Goal: Transaction & Acquisition: Obtain resource

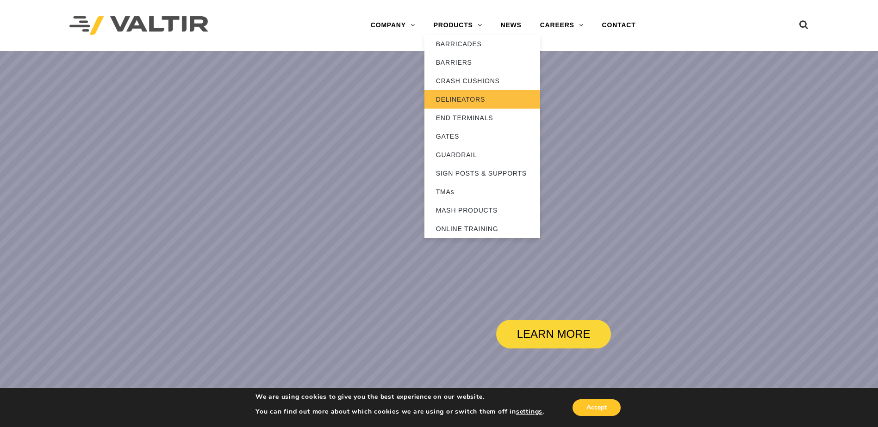
click at [471, 96] on link "DELINEATORS" at bounding box center [482, 99] width 116 height 19
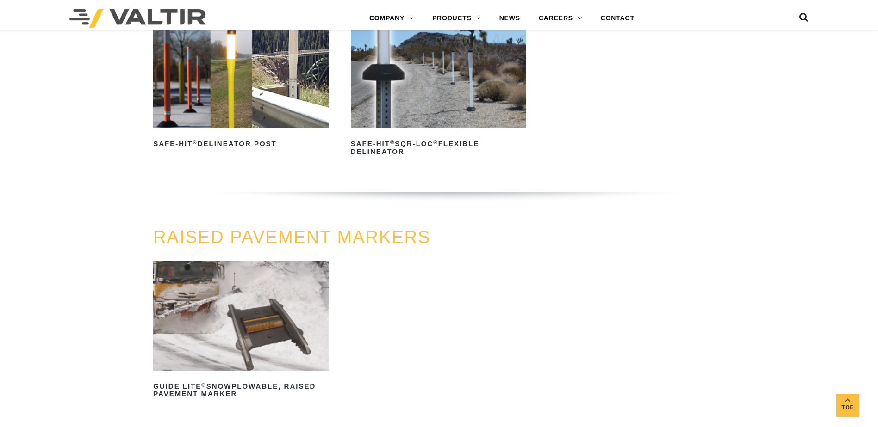
scroll to position [416, 0]
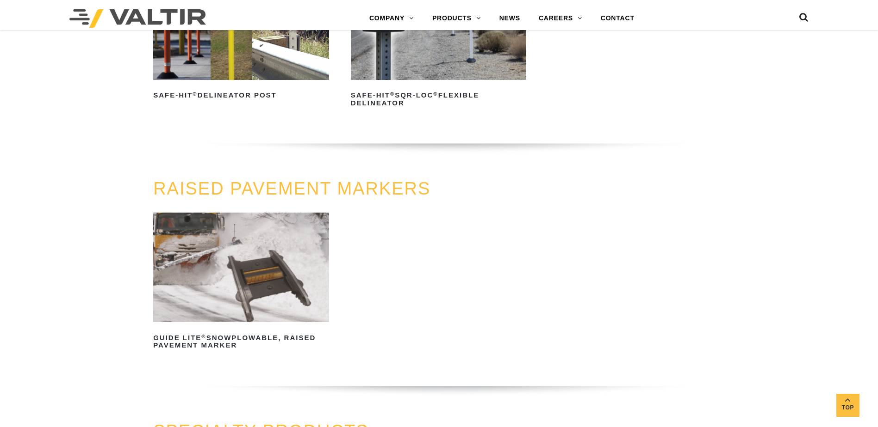
click at [234, 37] on img at bounding box center [241, 25] width 176 height 110
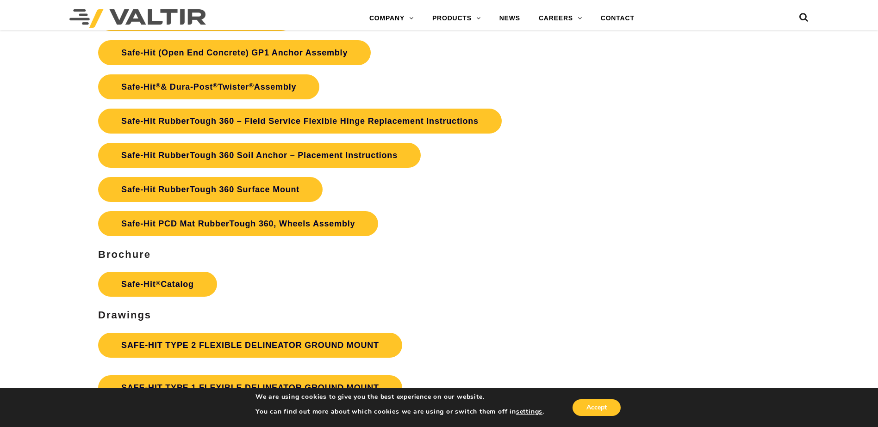
scroll to position [2359, 0]
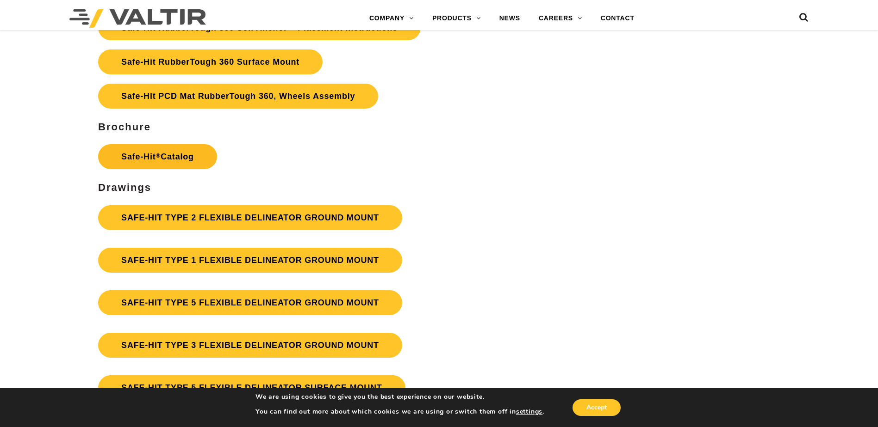
click at [144, 153] on link "Safe-Hit ® Catalog" at bounding box center [157, 156] width 119 height 25
